Goal: Navigation & Orientation: Find specific page/section

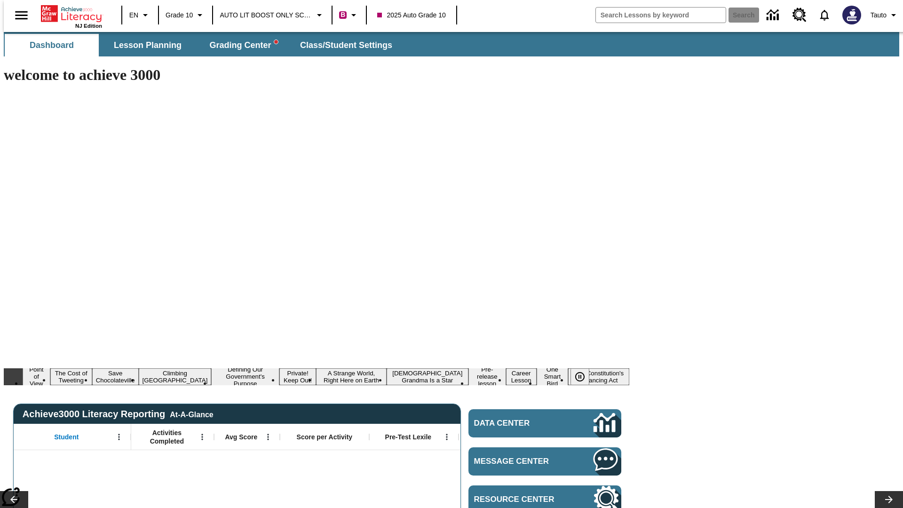
type input "-1"
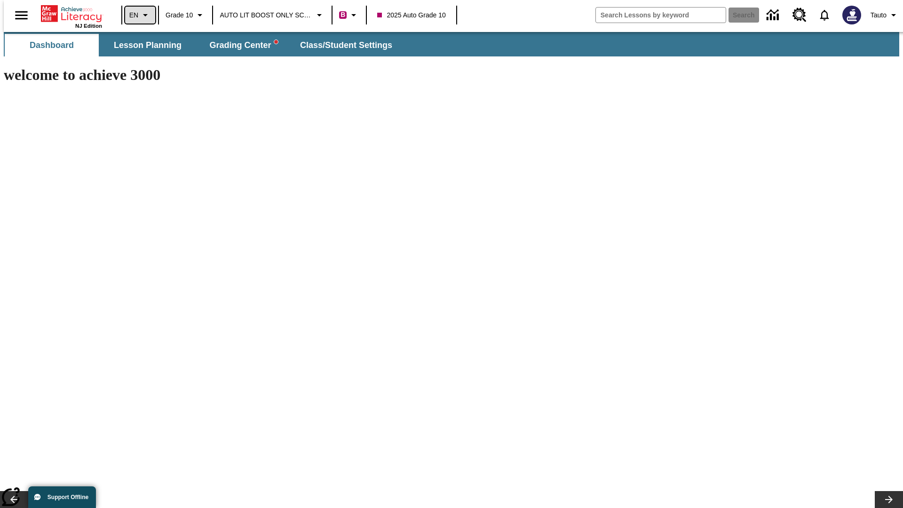
click at [140, 15] on icon "Language: EN, Select a language" at bounding box center [145, 14] width 11 height 11
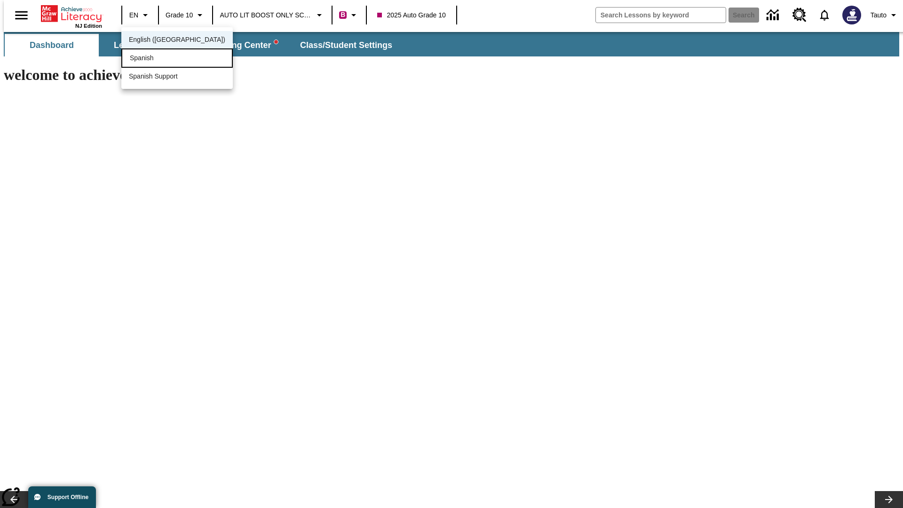
click at [157, 59] on div "Spanish" at bounding box center [176, 57] width 111 height 19
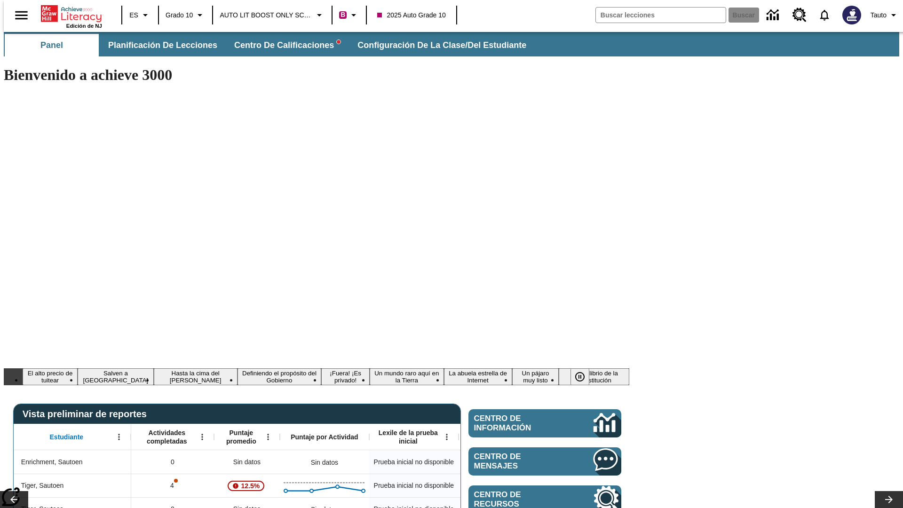
type input "-1"
click at [270, 15] on span "AUTO LIT BOOST ONLY SCHOOL" at bounding box center [266, 15] width 93 height 10
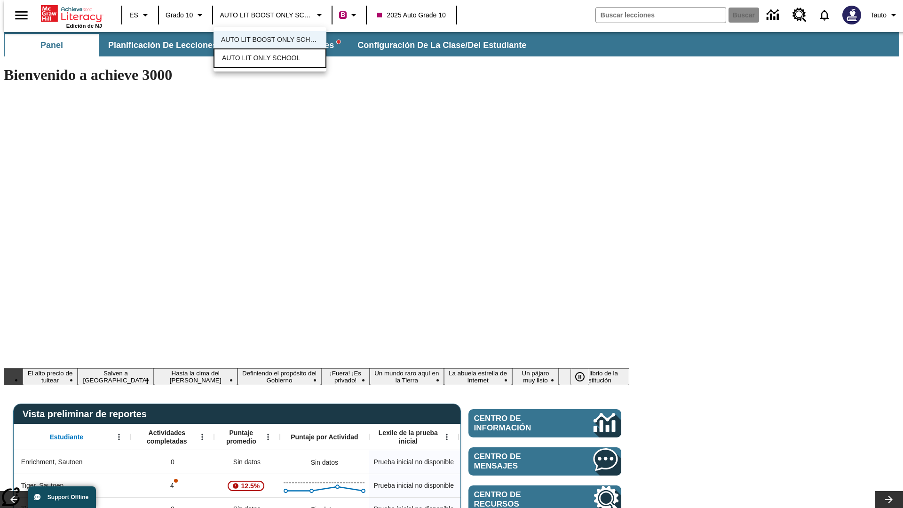
click at [259, 59] on span "AUTO LIT ONLY SCHOOL" at bounding box center [261, 58] width 78 height 10
